Goal: Check status: Check status

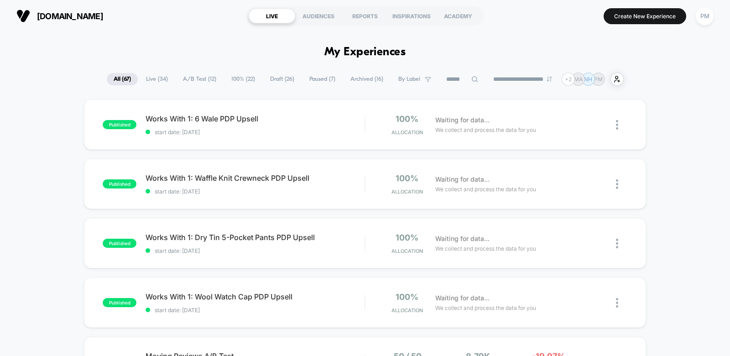
click at [161, 78] on span "Live ( 34 )" at bounding box center [157, 79] width 36 height 12
click at [186, 78] on span "A/B Test ( 12 )" at bounding box center [200, 79] width 47 height 12
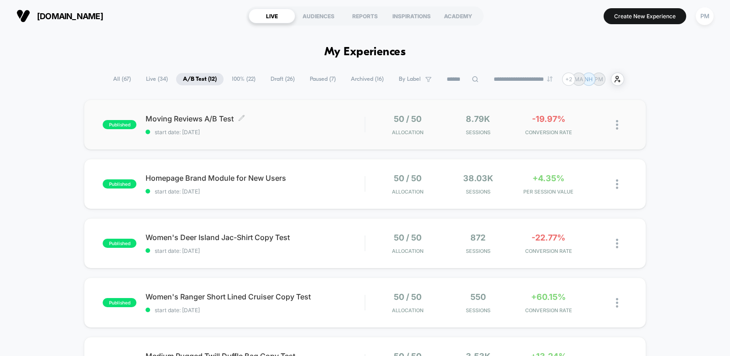
click at [280, 130] on span "start date: 8/20/2025" at bounding box center [254, 132] width 219 height 7
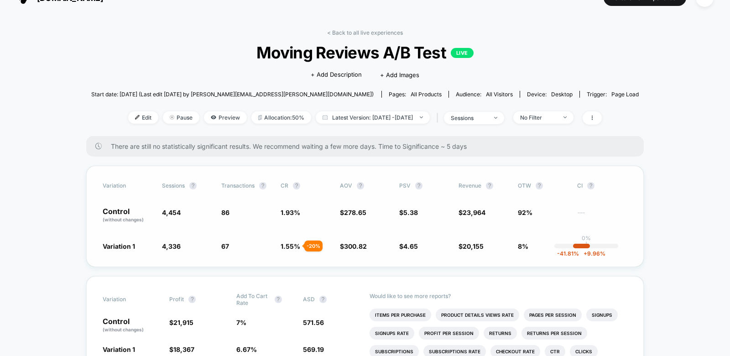
scroll to position [19, 0]
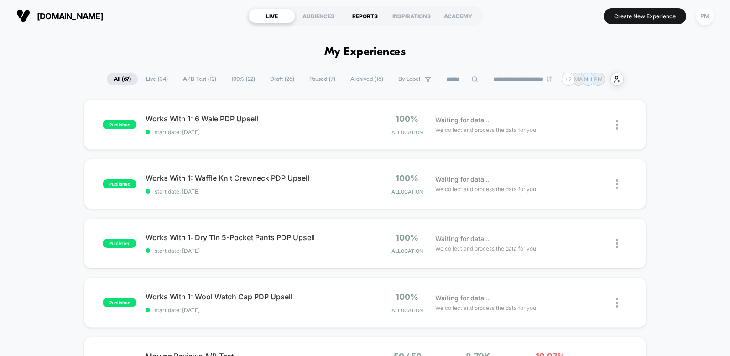
click at [361, 14] on div "REPORTS" at bounding box center [365, 16] width 47 height 15
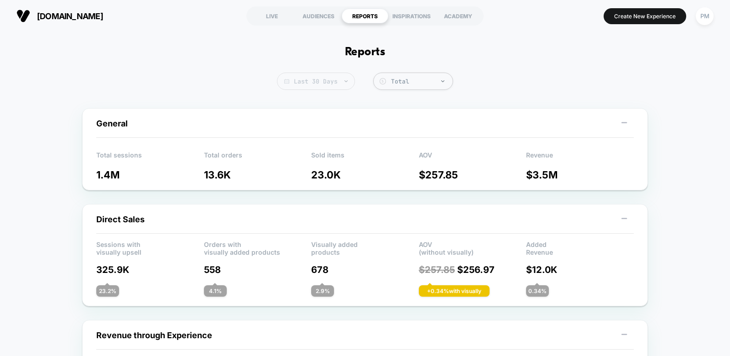
click at [332, 81] on span "Last 30 Days" at bounding box center [316, 81] width 78 height 17
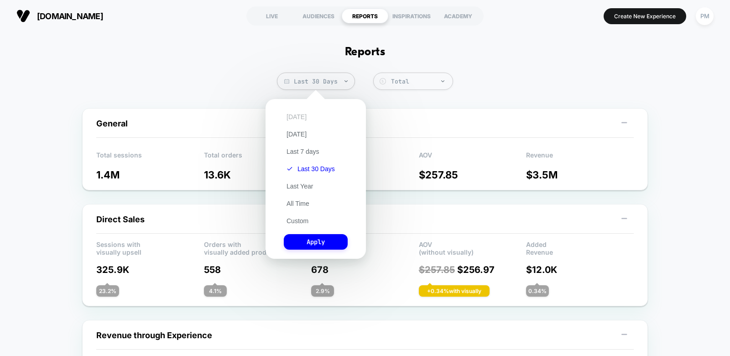
click at [296, 118] on button "[DATE]" at bounding box center [297, 117] width 26 height 8
click at [315, 246] on button "Apply" at bounding box center [316, 242] width 64 height 16
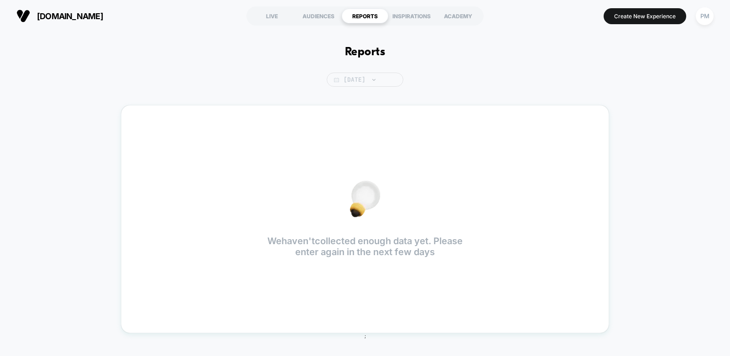
click at [358, 73] on span "[DATE]" at bounding box center [365, 80] width 77 height 14
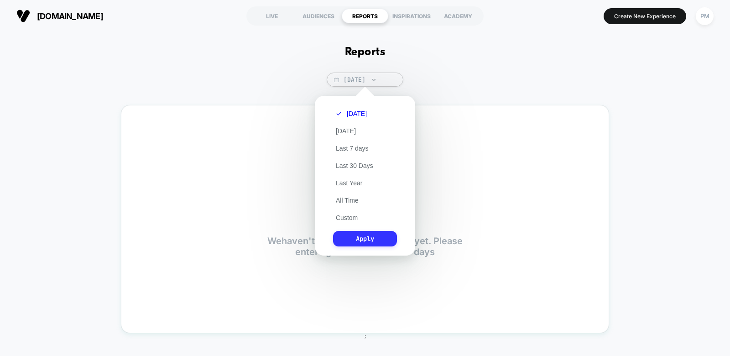
click at [366, 239] on button "Apply" at bounding box center [365, 239] width 64 height 16
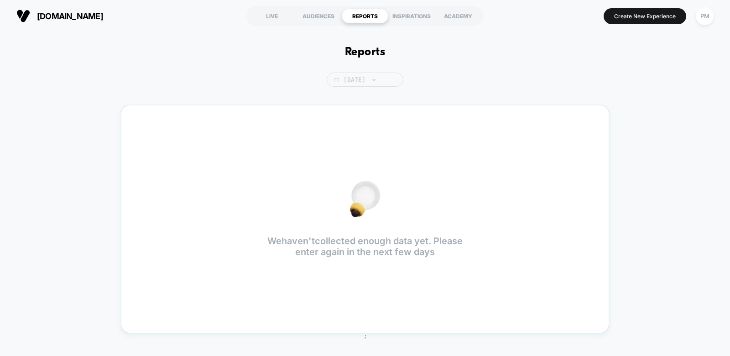
click at [354, 85] on span "[DATE]" at bounding box center [365, 80] width 77 height 14
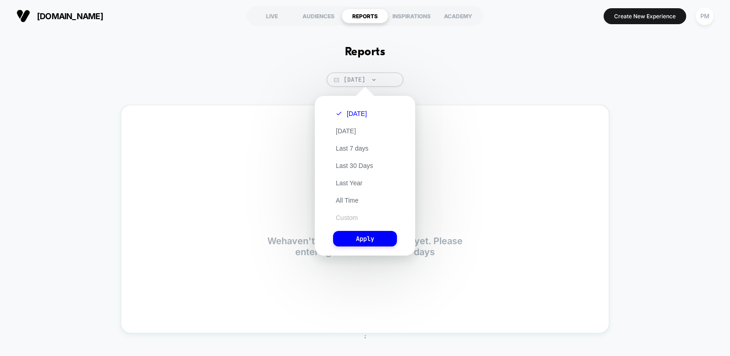
click at [343, 217] on button "Custom" at bounding box center [346, 217] width 27 height 8
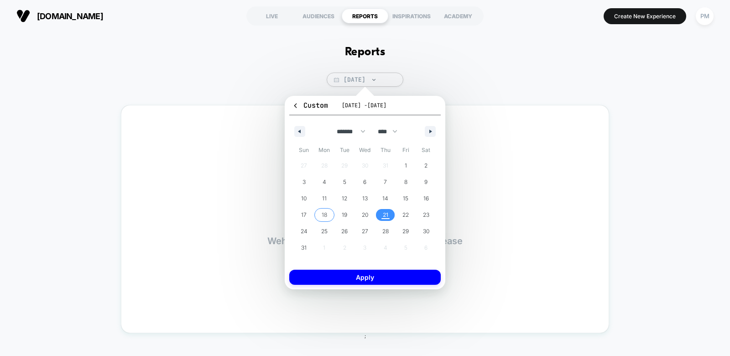
click at [327, 214] on span "18" at bounding box center [324, 215] width 21 height 12
click at [383, 214] on span "21" at bounding box center [385, 215] width 5 height 16
click at [382, 285] on div "Custom [DATE] - [DATE] ******* ******** ***** ***** *** **** **** ****** ******…" at bounding box center [365, 192] width 161 height 193
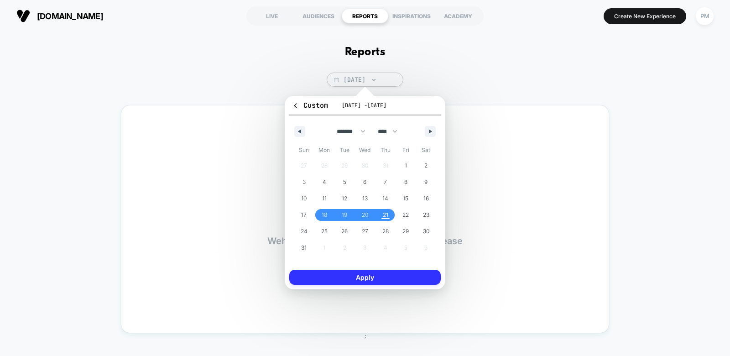
click at [382, 277] on button "Apply" at bounding box center [364, 277] width 151 height 15
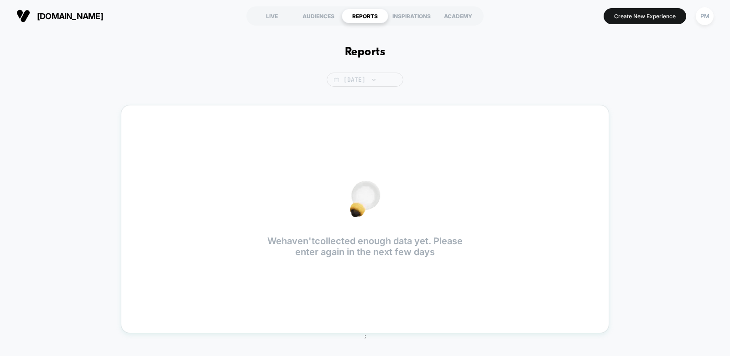
click at [379, 78] on span "[DATE]" at bounding box center [365, 80] width 77 height 14
select select "*"
select select "****"
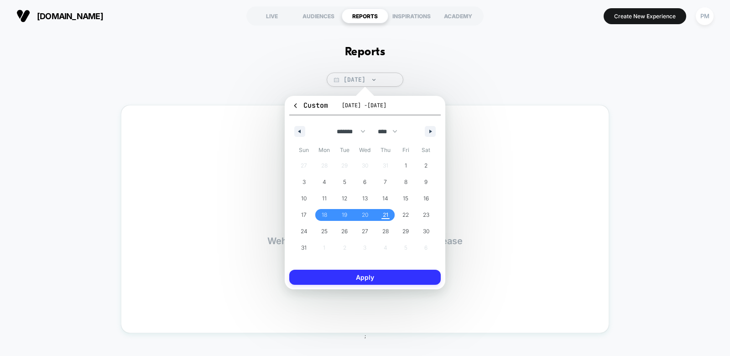
click at [351, 276] on button "Apply" at bounding box center [364, 277] width 151 height 15
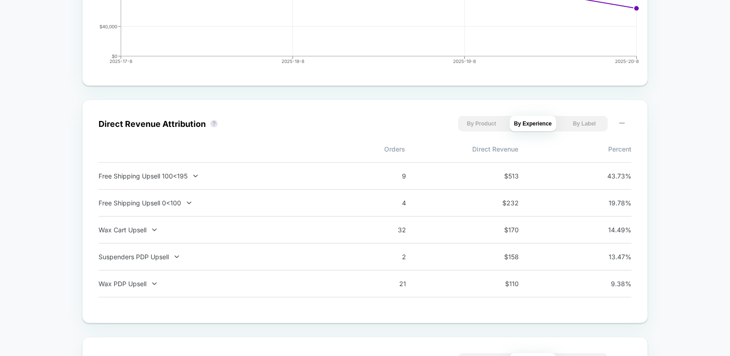
scroll to position [552, 0]
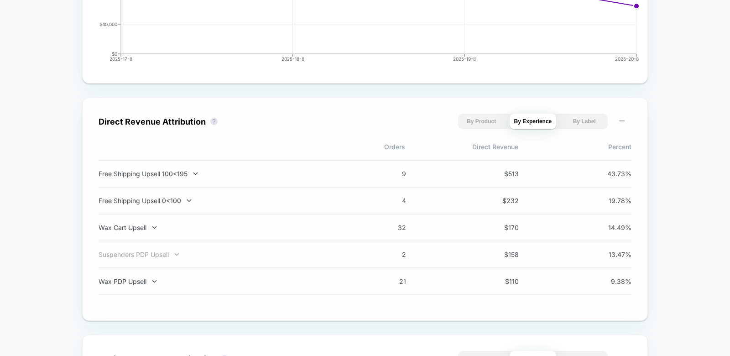
click at [182, 254] on div "Suspenders PDP Upsell" at bounding box center [219, 254] width 240 height 8
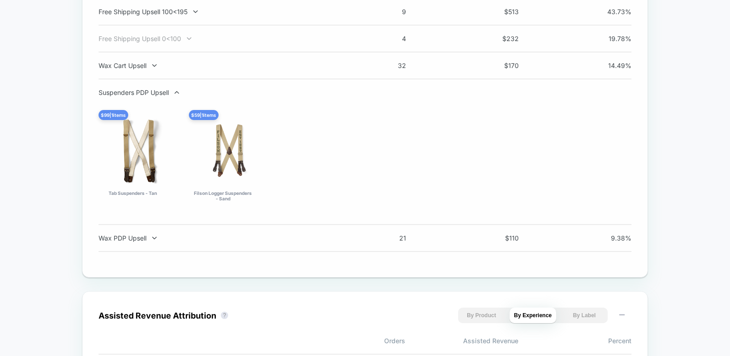
scroll to position [725, 0]
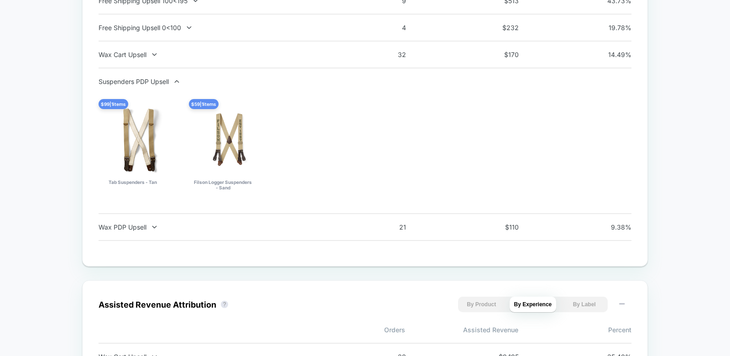
click at [249, 208] on div "Suspenders PDP Upsell $ 99 | 1 items Tab Suspenders - Tan $ 59 | 1 items Filson…" at bounding box center [365, 140] width 533 height 145
click at [241, 221] on div "Wax PDP Upsell 21 $ 110 9.38 %" at bounding box center [365, 227] width 533 height 27
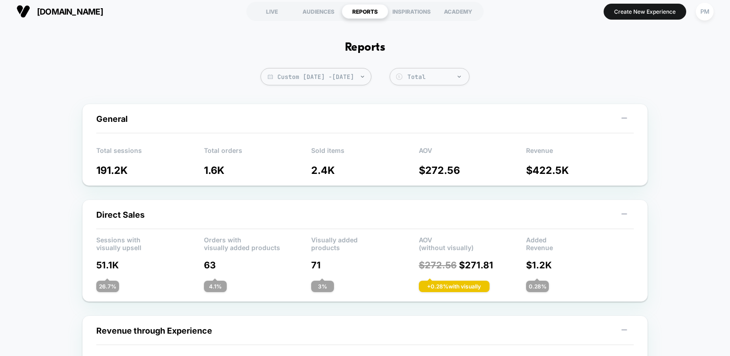
scroll to position [0, 0]
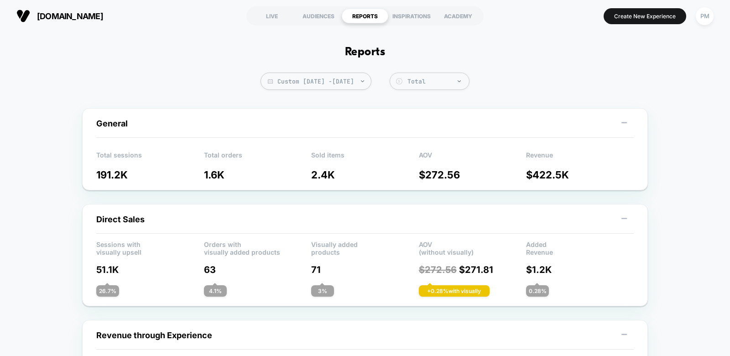
click at [368, 10] on div "REPORTS" at bounding box center [365, 16] width 47 height 15
click at [358, 21] on div "REPORTS" at bounding box center [365, 16] width 47 height 15
click at [353, 84] on span "Custom [DATE] - [DATE]" at bounding box center [315, 81] width 111 height 17
select select "*"
select select "****"
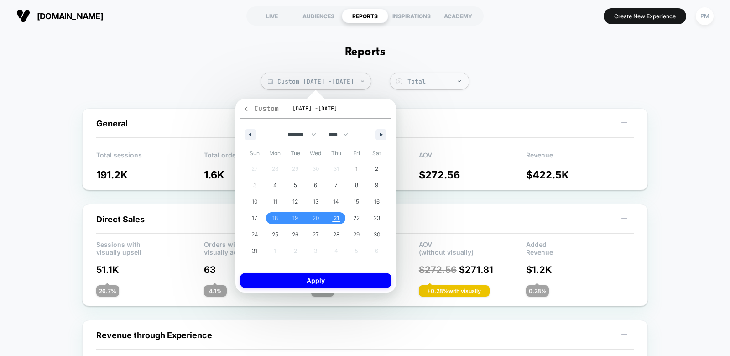
click at [262, 109] on span "Custom" at bounding box center [261, 108] width 36 height 9
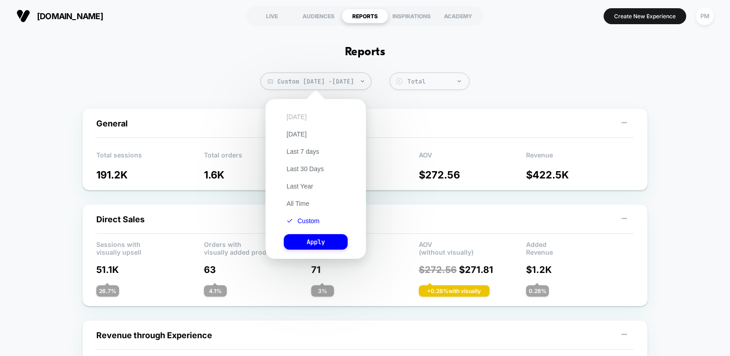
click at [296, 114] on button "[DATE]" at bounding box center [297, 117] width 26 height 8
click at [309, 239] on button "Apply" at bounding box center [316, 242] width 64 height 16
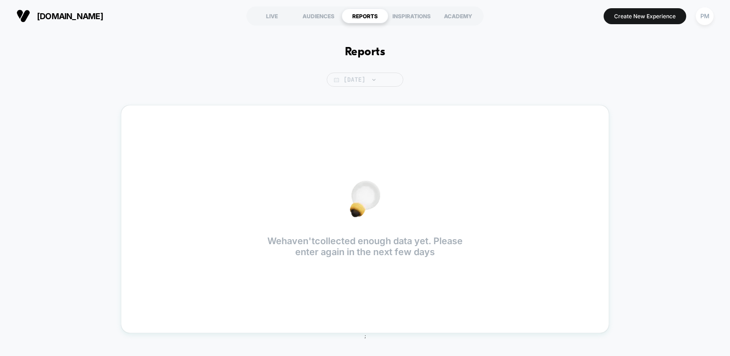
click at [353, 78] on span "[DATE]" at bounding box center [365, 80] width 77 height 14
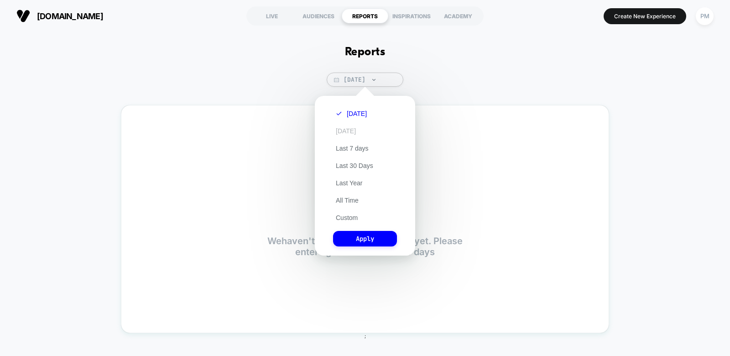
click at [350, 133] on button "[DATE]" at bounding box center [346, 131] width 26 height 8
click at [363, 237] on button "Apply" at bounding box center [365, 239] width 64 height 16
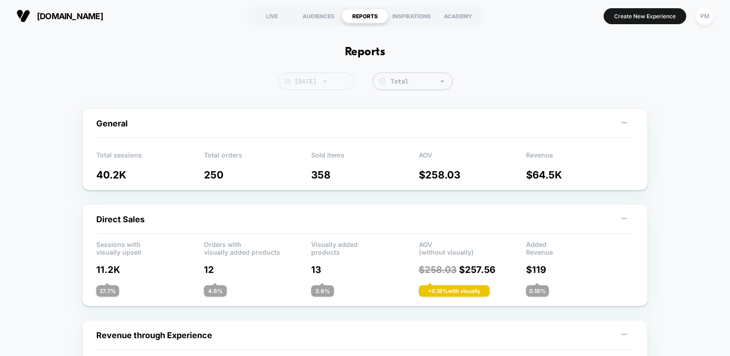
click at [334, 83] on span "[DATE]" at bounding box center [316, 81] width 77 height 17
select select "*"
select select "****"
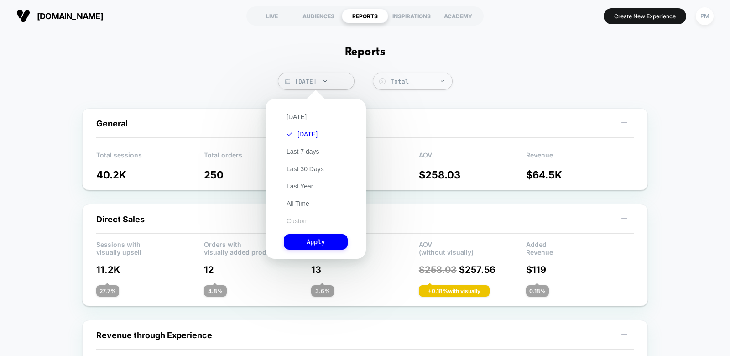
click at [296, 221] on button "Custom" at bounding box center [297, 221] width 27 height 8
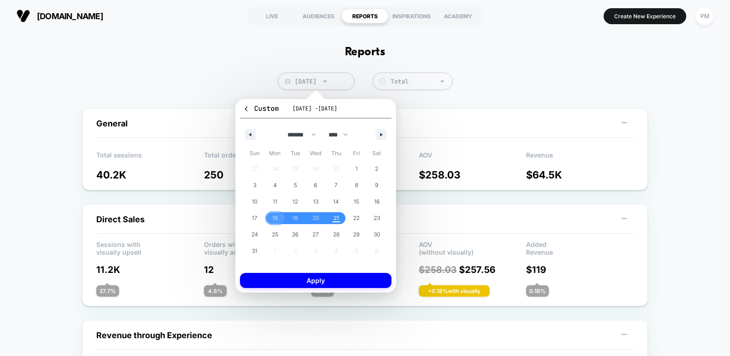
click at [274, 215] on span "18" at bounding box center [274, 218] width 5 height 16
click at [310, 216] on span "20" at bounding box center [316, 218] width 21 height 12
click at [314, 286] on button "Apply" at bounding box center [315, 280] width 151 height 15
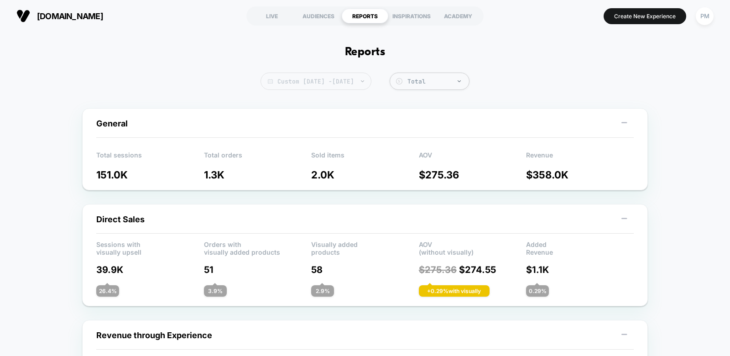
click at [341, 82] on span "Custom [DATE] - [DATE]" at bounding box center [315, 81] width 111 height 17
select select "*"
select select "****"
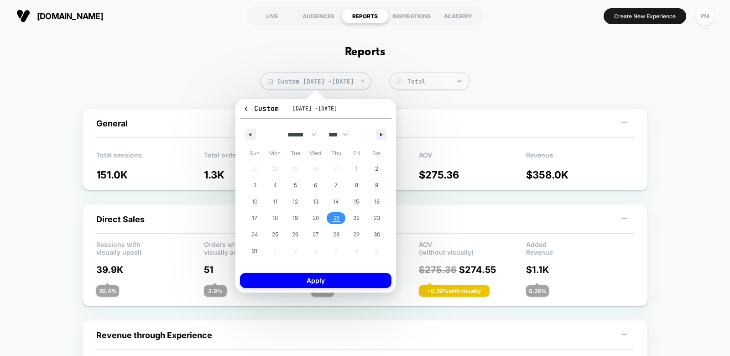
click at [336, 218] on span "21" at bounding box center [335, 218] width 5 height 16
click at [275, 216] on span "18" at bounding box center [274, 218] width 5 height 16
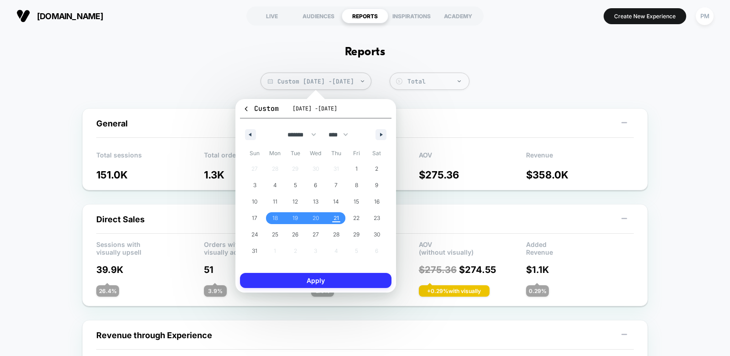
click at [312, 283] on button "Apply" at bounding box center [315, 280] width 151 height 15
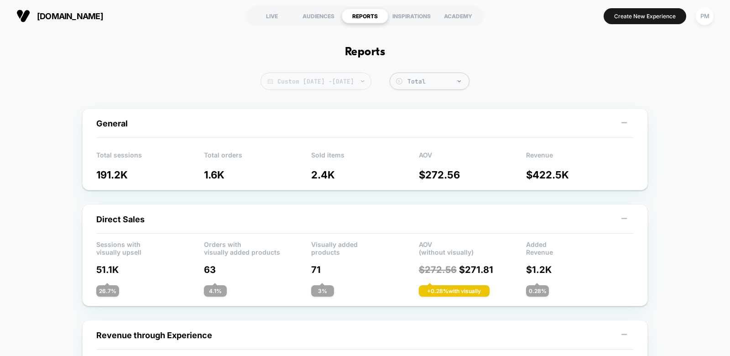
click at [344, 82] on span "Custom [DATE] - [DATE]" at bounding box center [315, 81] width 111 height 17
select select "*"
select select "****"
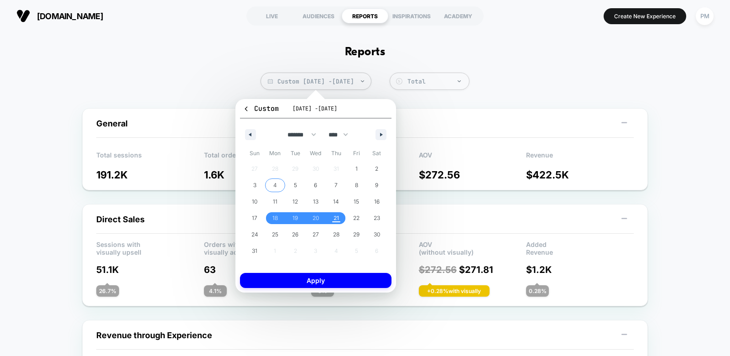
click at [275, 181] on span "4" at bounding box center [275, 185] width 4 height 16
click at [338, 218] on span "21" at bounding box center [336, 218] width 21 height 12
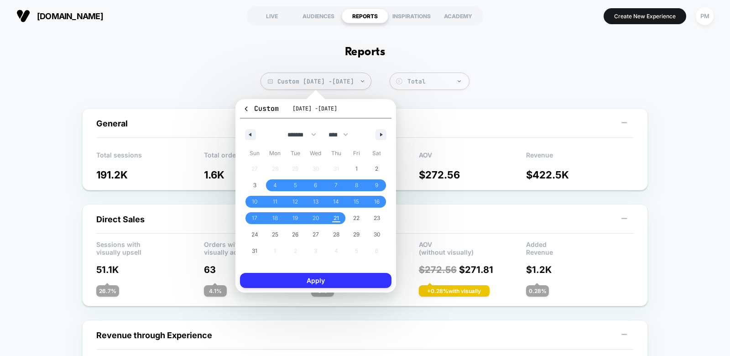
click at [344, 278] on button "Apply" at bounding box center [315, 280] width 151 height 15
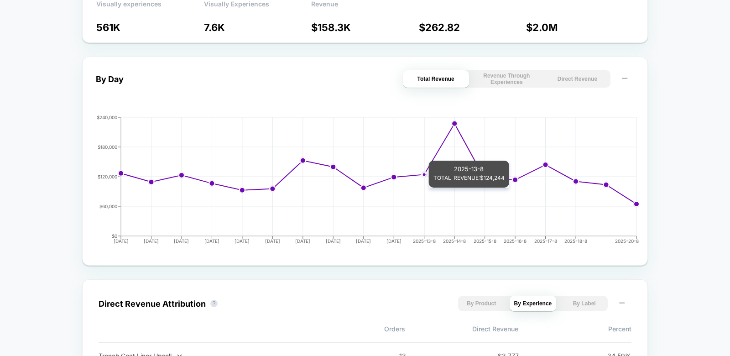
scroll to position [377, 0]
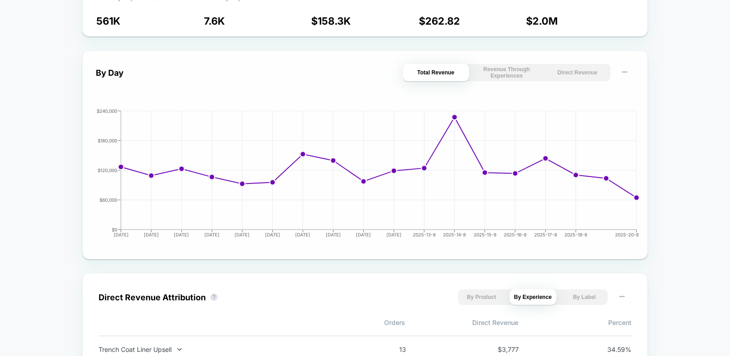
click at [577, 74] on button "Direct Revenue" at bounding box center [577, 72] width 66 height 17
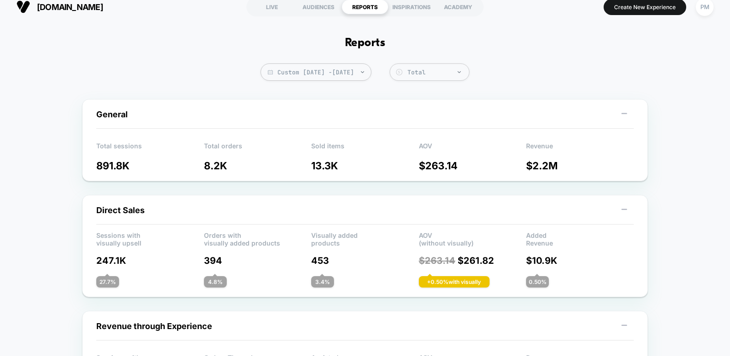
scroll to position [0, 0]
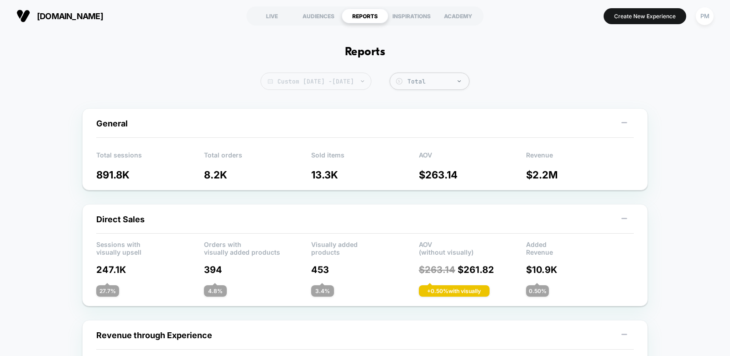
click at [292, 81] on span "Custom [DATE] - [DATE]" at bounding box center [315, 81] width 111 height 17
select select "*"
select select "****"
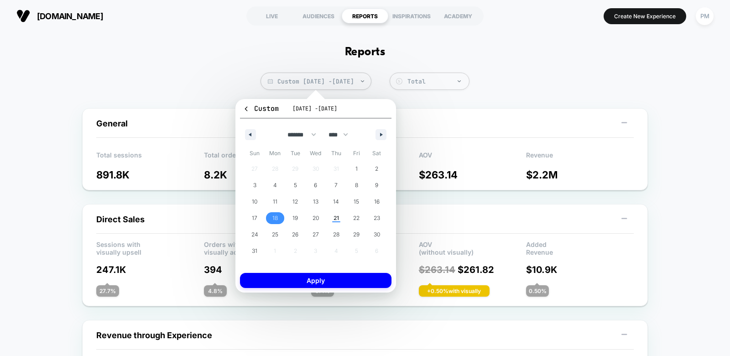
click at [275, 217] on span "18" at bounding box center [274, 218] width 5 height 16
click at [336, 223] on span "21" at bounding box center [335, 218] width 5 height 16
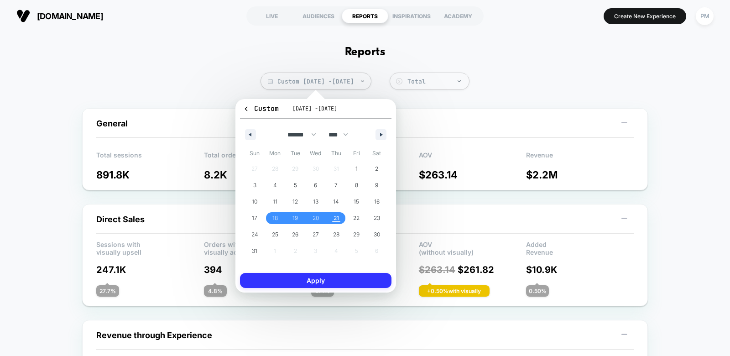
click at [335, 277] on button "Apply" at bounding box center [315, 280] width 151 height 15
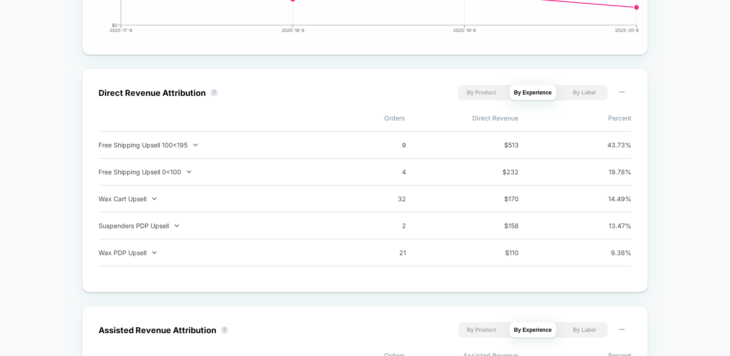
scroll to position [586, 0]
